Goal: Register for event/course

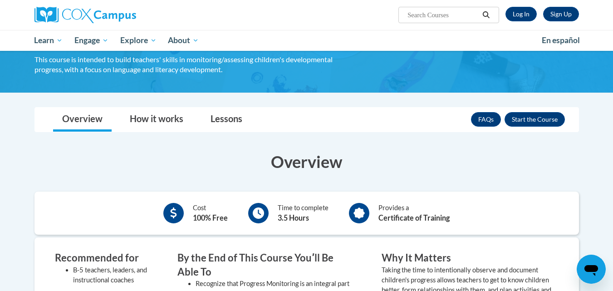
scroll to position [109, 0]
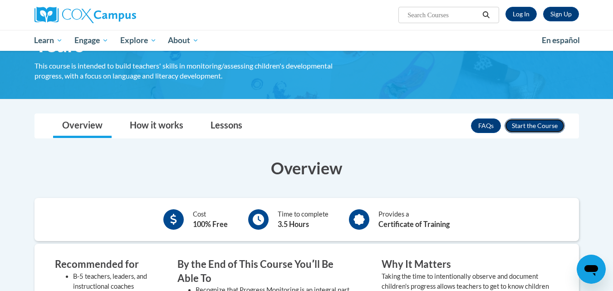
click at [544, 125] on button "Enroll" at bounding box center [534, 125] width 60 height 15
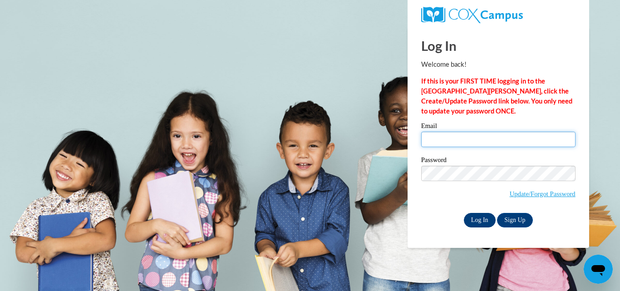
type input "jvpzaj28@yahoo.com"
click at [476, 216] on input "Log In" at bounding box center [480, 220] width 32 height 15
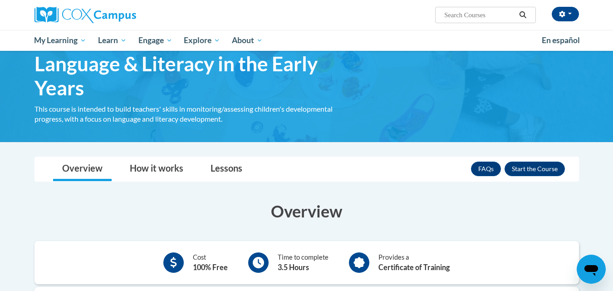
scroll to position [73, 0]
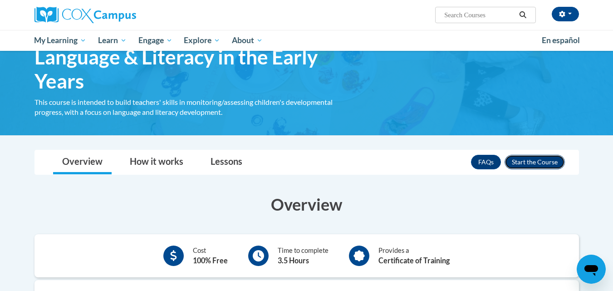
click at [535, 158] on button "Enroll" at bounding box center [534, 162] width 60 height 15
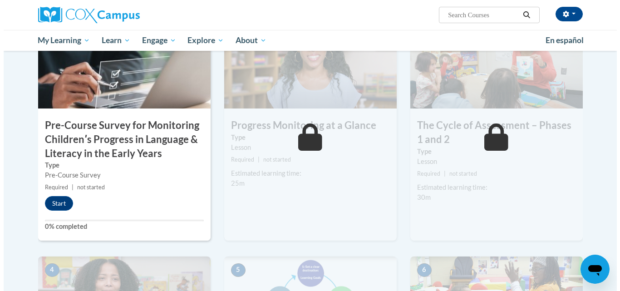
scroll to position [272, 0]
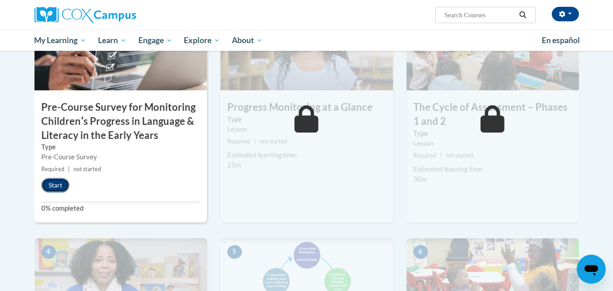
click at [57, 181] on button "Start" at bounding box center [55, 185] width 28 height 15
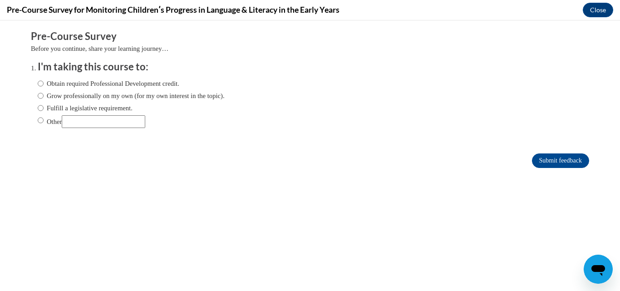
scroll to position [0, 0]
click at [38, 84] on input "Obtain required Professional Development credit." at bounding box center [41, 83] width 6 height 10
radio input "true"
click at [540, 157] on input "Submit feedback" at bounding box center [560, 160] width 57 height 15
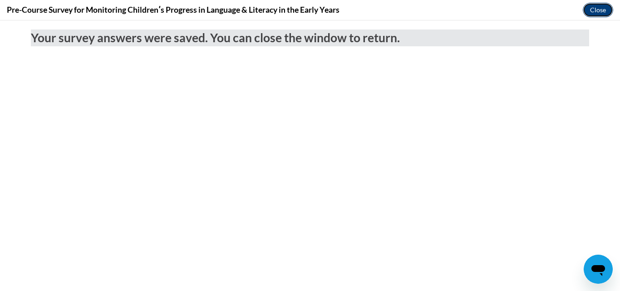
click at [595, 11] on button "Close" at bounding box center [597, 10] width 30 height 15
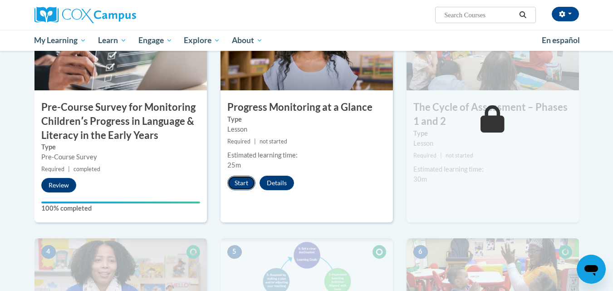
click at [238, 183] on button "Start" at bounding box center [241, 183] width 28 height 15
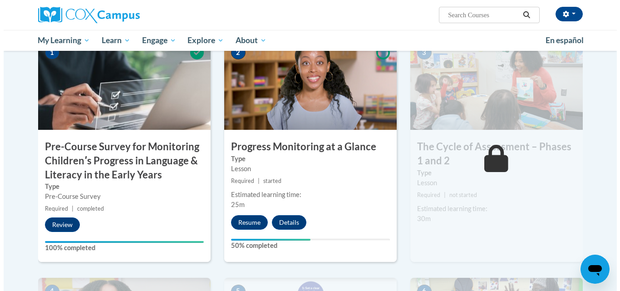
scroll to position [236, 0]
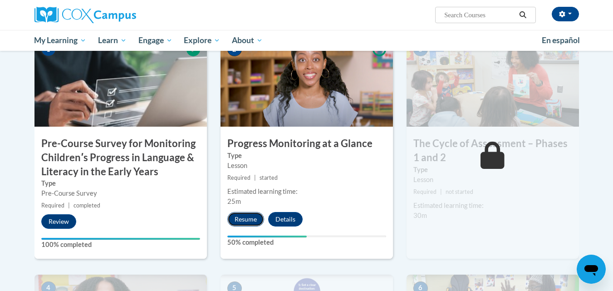
click at [248, 218] on button "Resume" at bounding box center [245, 219] width 37 height 15
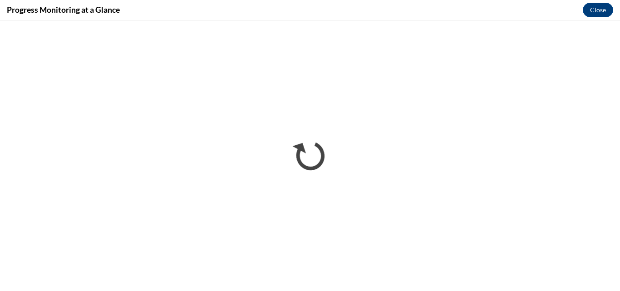
scroll to position [0, 0]
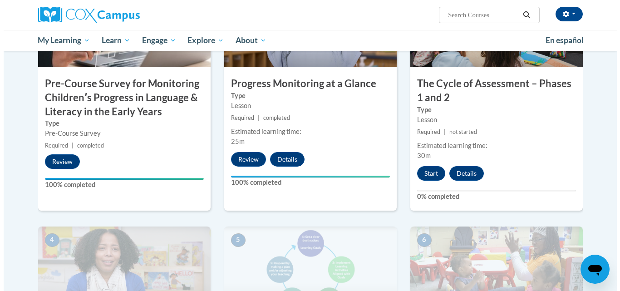
scroll to position [290, 0]
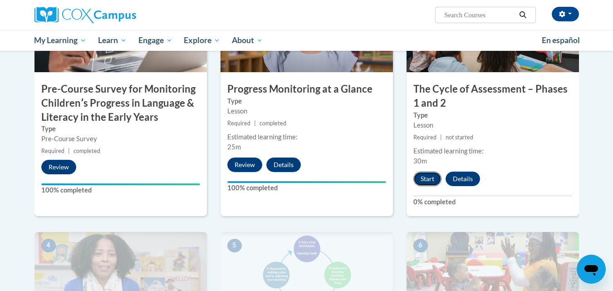
click at [422, 177] on button "Start" at bounding box center [427, 178] width 28 height 15
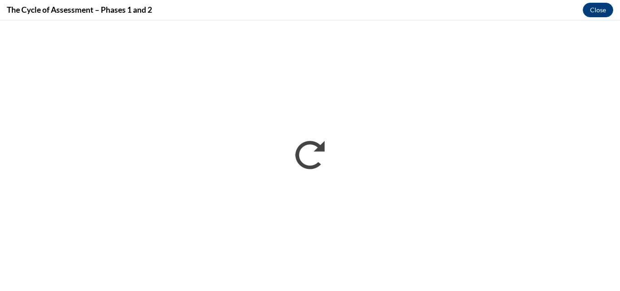
scroll to position [0, 0]
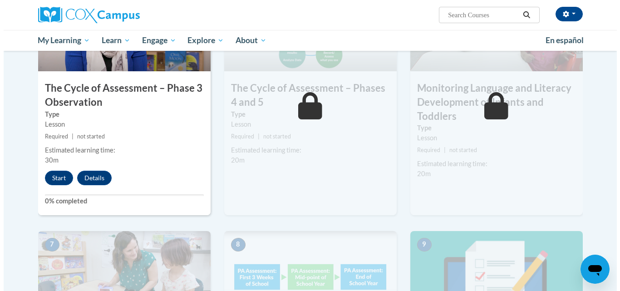
scroll to position [544, 0]
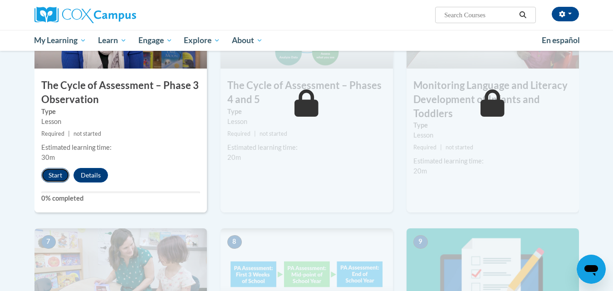
click at [53, 175] on button "Start" at bounding box center [55, 175] width 28 height 15
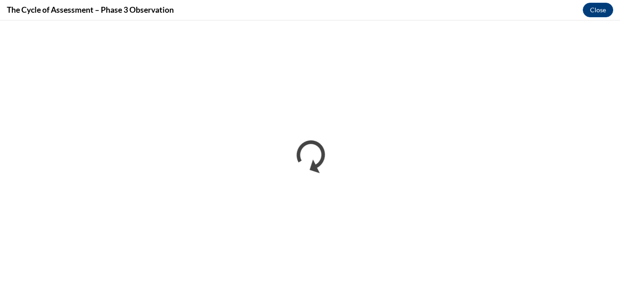
scroll to position [0, 0]
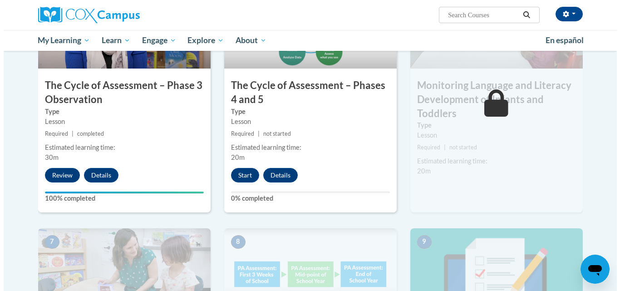
scroll to position [526, 0]
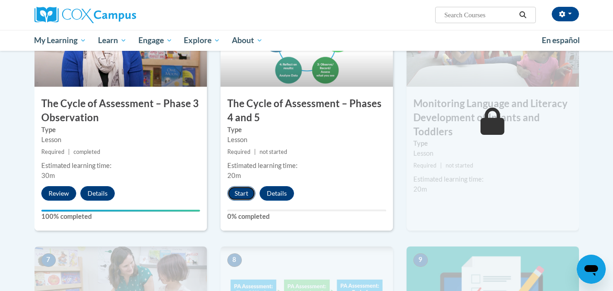
click at [240, 191] on button "Start" at bounding box center [241, 193] width 28 height 15
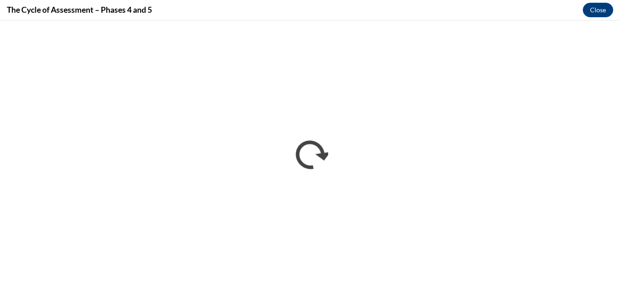
scroll to position [0, 0]
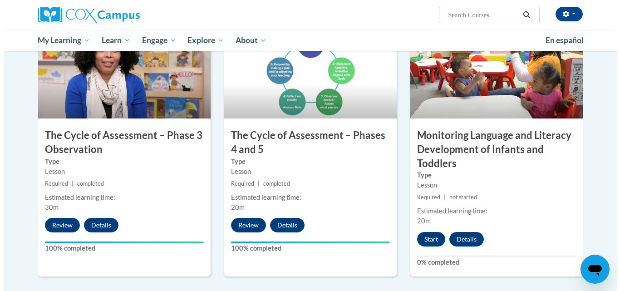
scroll to position [508, 0]
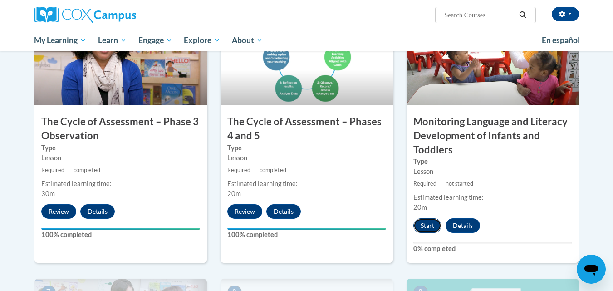
click at [429, 221] on button "Start" at bounding box center [427, 225] width 28 height 15
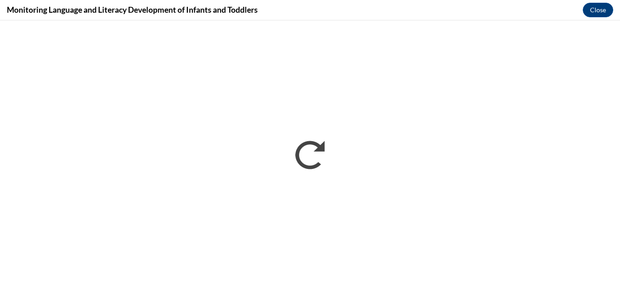
scroll to position [0, 0]
